Goal: Check status: Check status

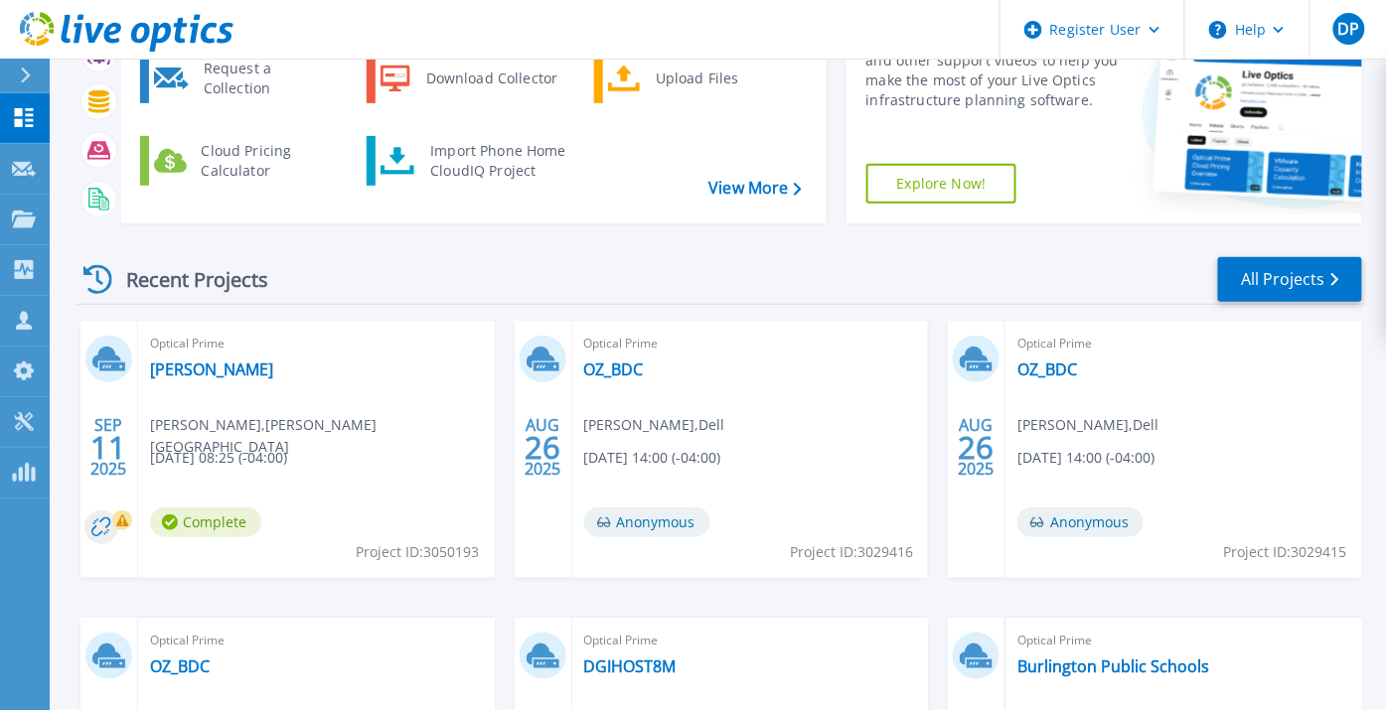
scroll to position [221, 0]
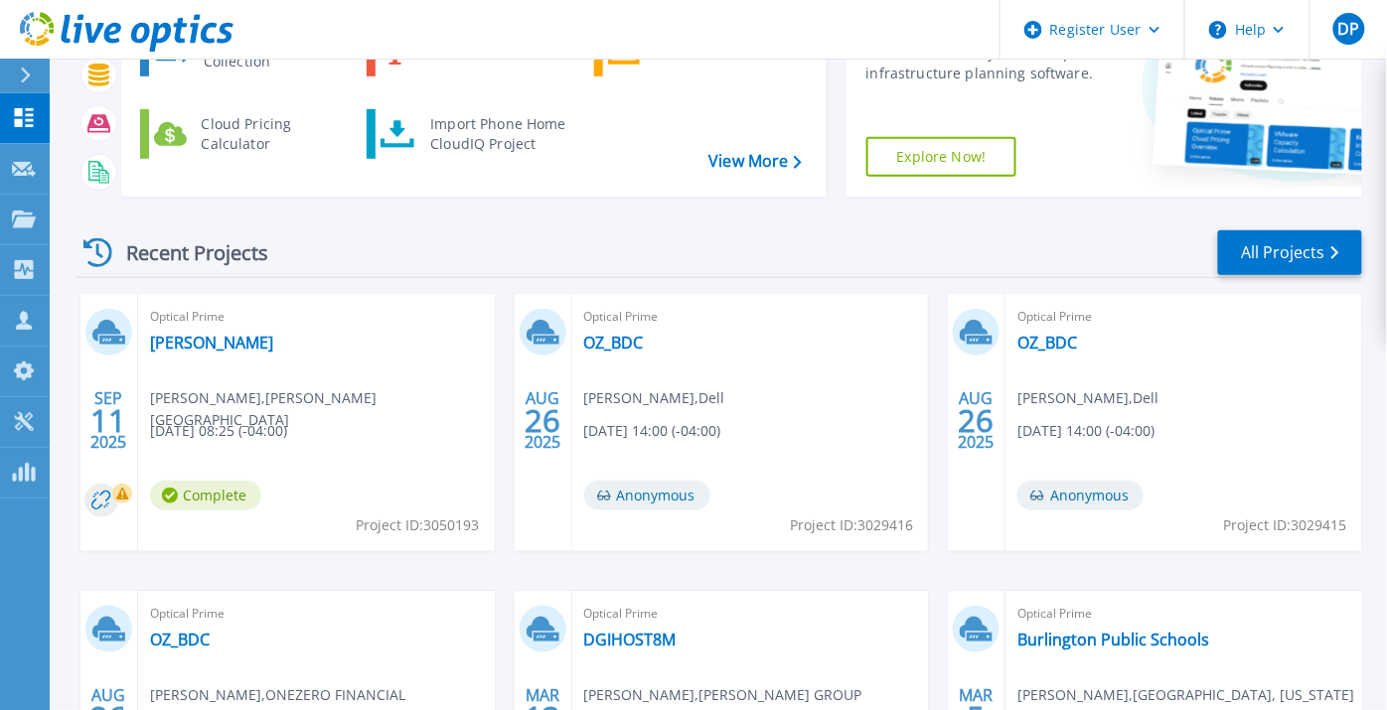
click at [197, 329] on div "Optical Prime einstein Bob Moffitt , BROOKS SCHOOL 09/11/2025, 08:25 (-04:00) C…" at bounding box center [316, 422] width 357 height 257
click at [201, 338] on link "[PERSON_NAME]" at bounding box center [211, 343] width 123 height 20
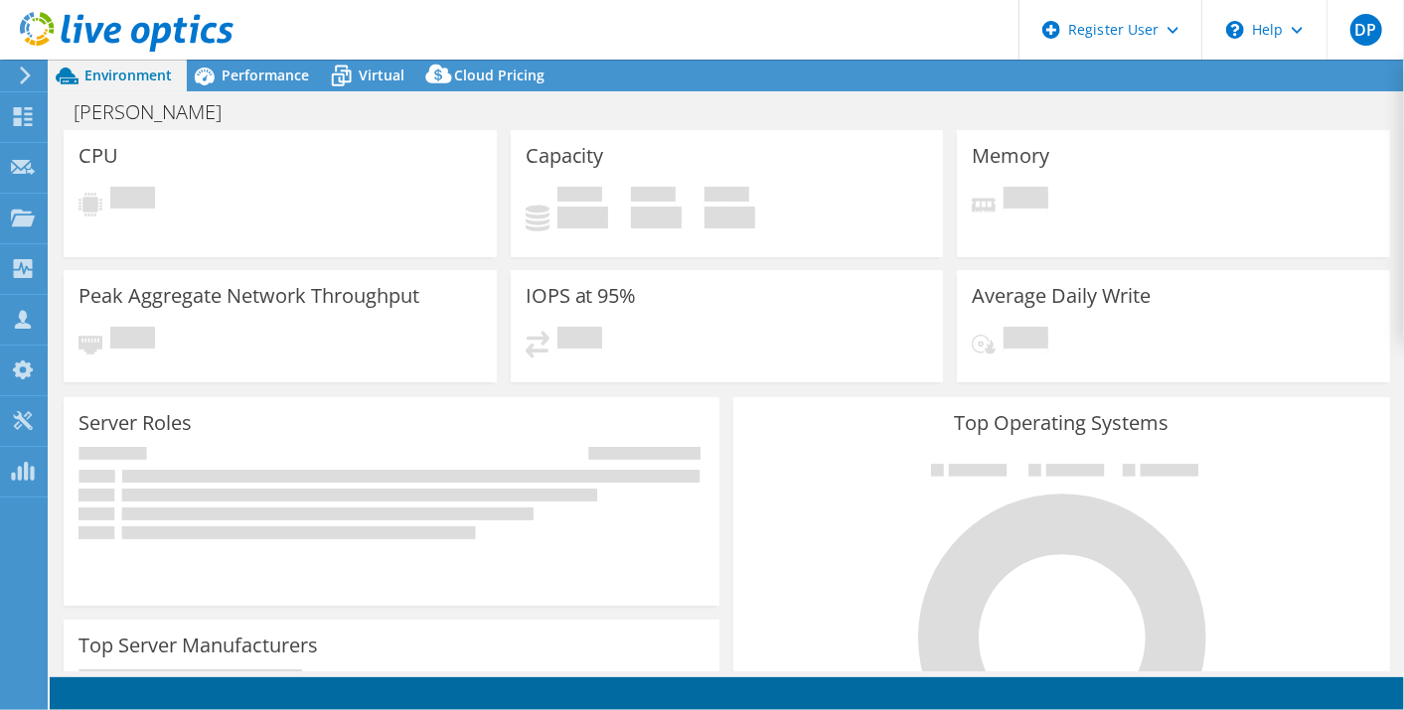
select select "USD"
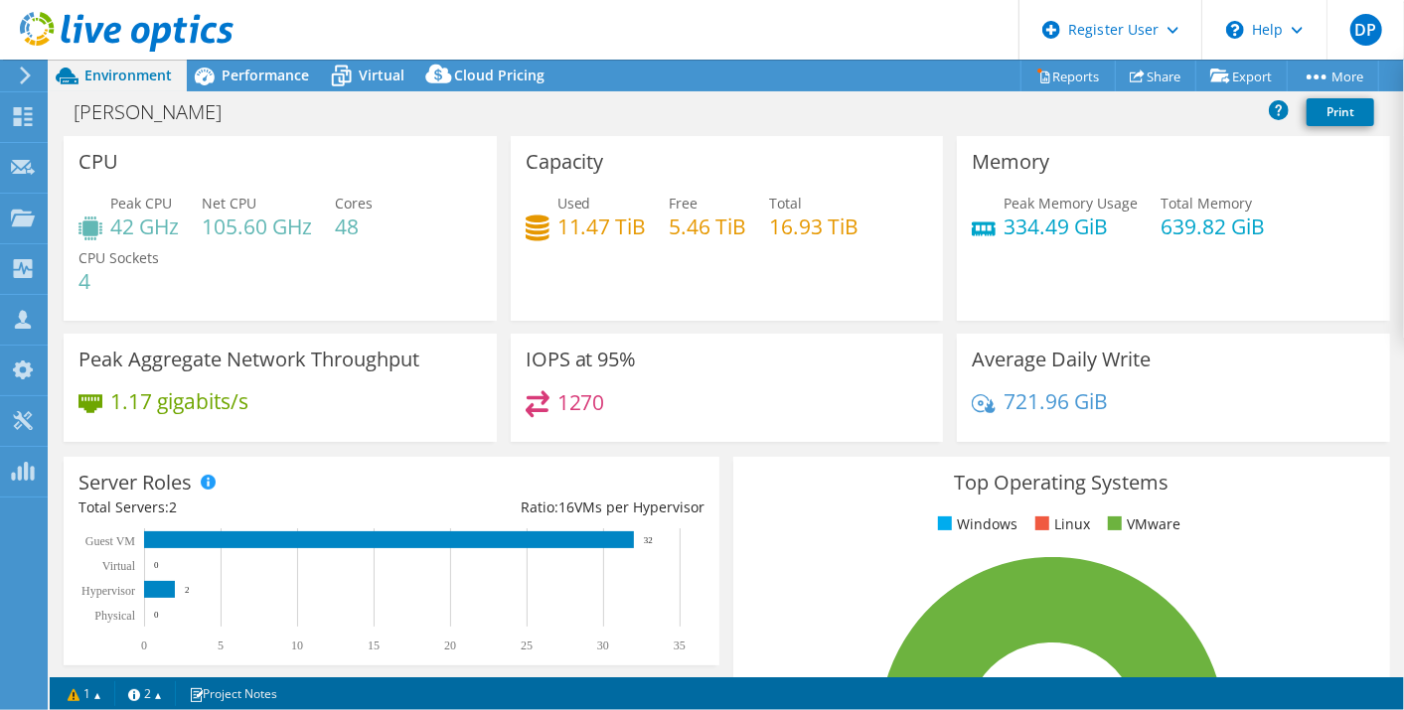
click at [566, 105] on div "[PERSON_NAME] Print" at bounding box center [727, 111] width 1354 height 37
